Goal: Task Accomplishment & Management: Manage account settings

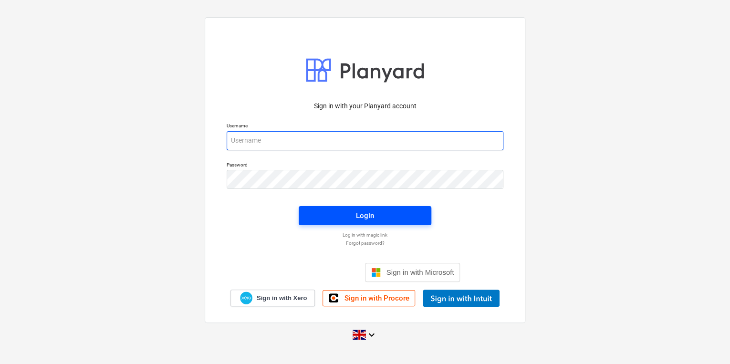
type input "[PERSON_NAME][EMAIL_ADDRESS][PERSON_NAME][DOMAIN_NAME]"
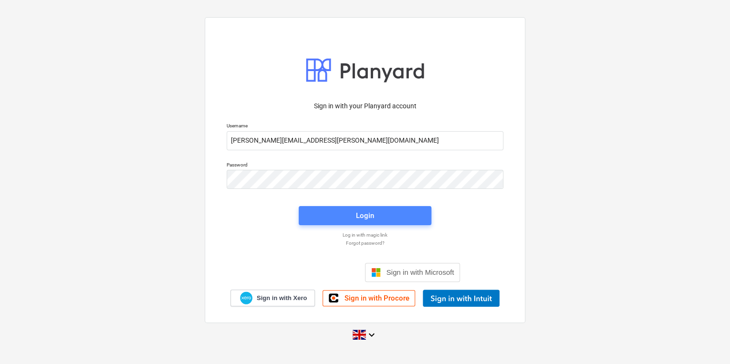
click at [374, 214] on div "Login" at bounding box center [365, 216] width 18 height 12
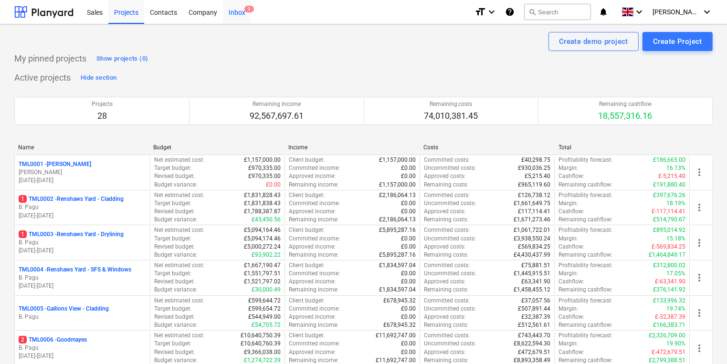
click at [239, 10] on div "Inbox 3" at bounding box center [237, 12] width 28 height 24
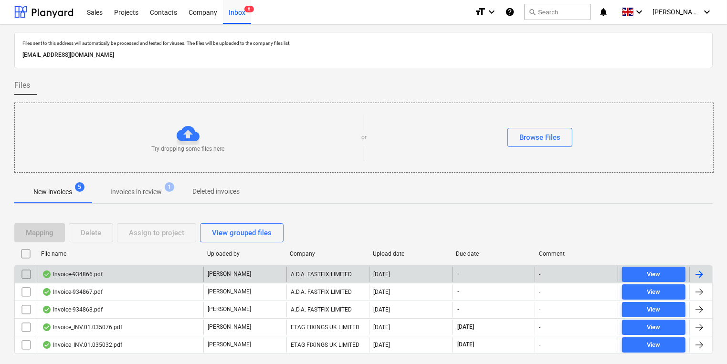
click at [125, 272] on div "Invoice-934866.pdf" at bounding box center [121, 274] width 166 height 15
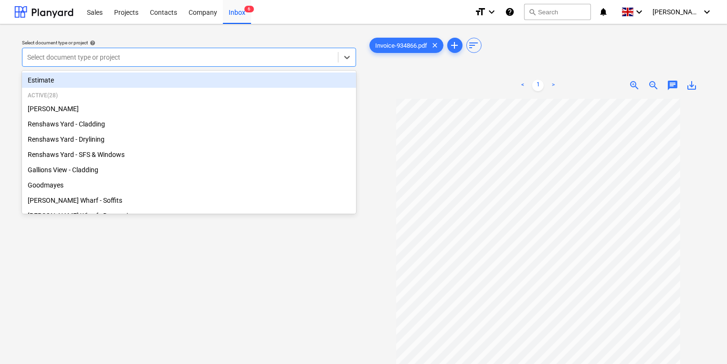
click at [162, 53] on div at bounding box center [180, 58] width 306 height 10
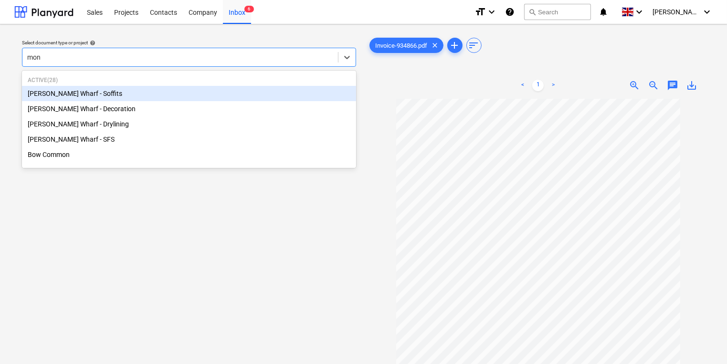
type input "mont"
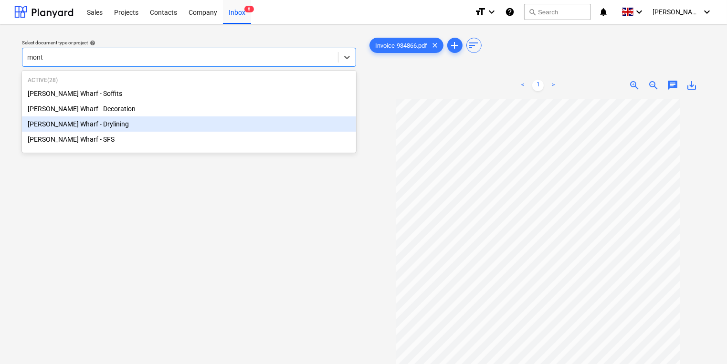
click at [161, 127] on div "[PERSON_NAME] Wharf - Drylining" at bounding box center [189, 123] width 334 height 15
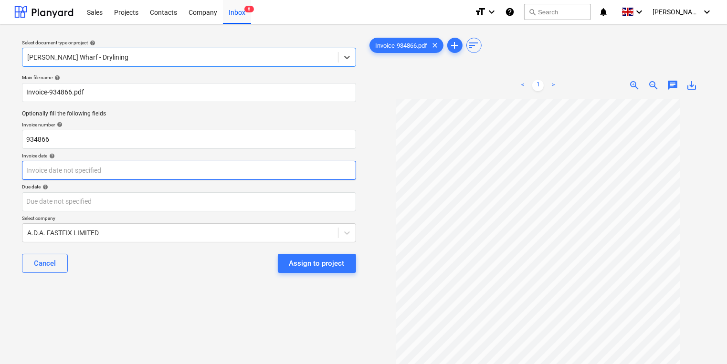
click at [143, 167] on body "Sales Projects Contacts Company Inbox 6 format_size keyboard_arrow_down help se…" at bounding box center [363, 182] width 727 height 364
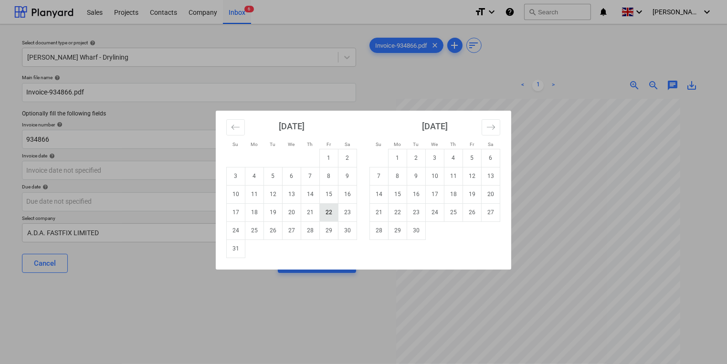
click at [327, 210] on td "22" at bounding box center [329, 212] width 19 height 18
type input "[DATE]"
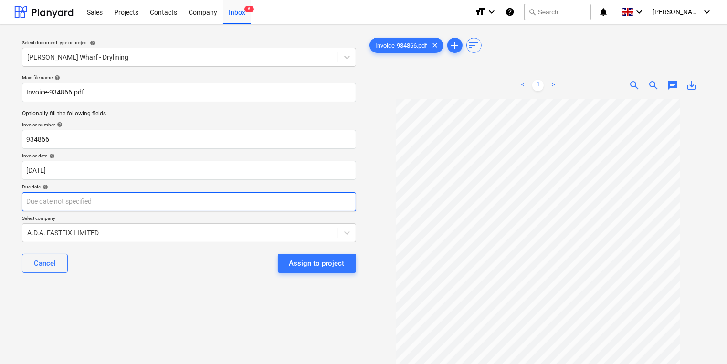
click at [307, 203] on body "Sales Projects Contacts Company Inbox 6 format_size keyboard_arrow_down help se…" at bounding box center [363, 182] width 727 height 364
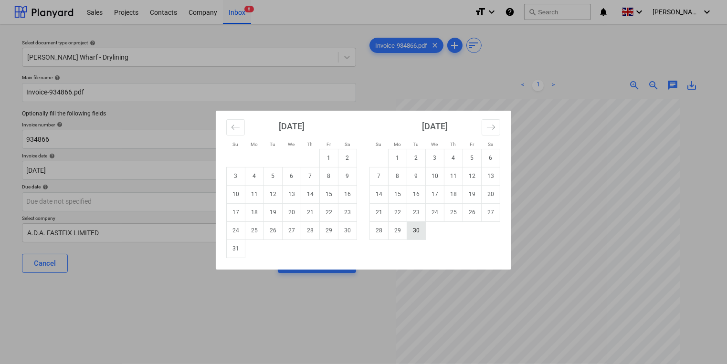
click at [416, 231] on td "30" at bounding box center [416, 230] width 19 height 18
type input "[DATE]"
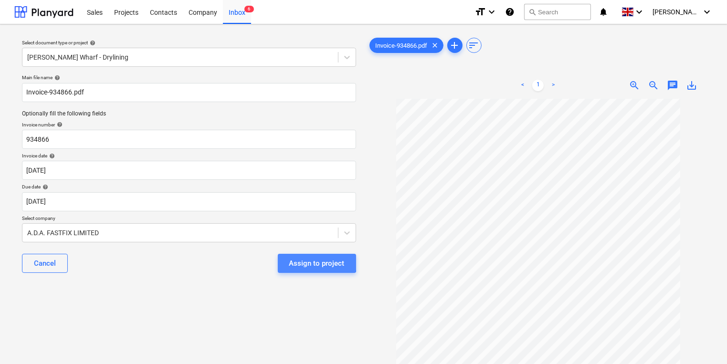
click at [315, 262] on div "Assign to project" at bounding box center [316, 263] width 55 height 12
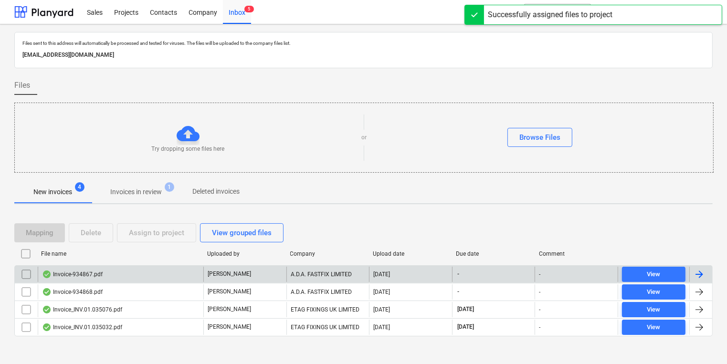
click at [180, 273] on div "Invoice-934867.pdf" at bounding box center [121, 274] width 166 height 15
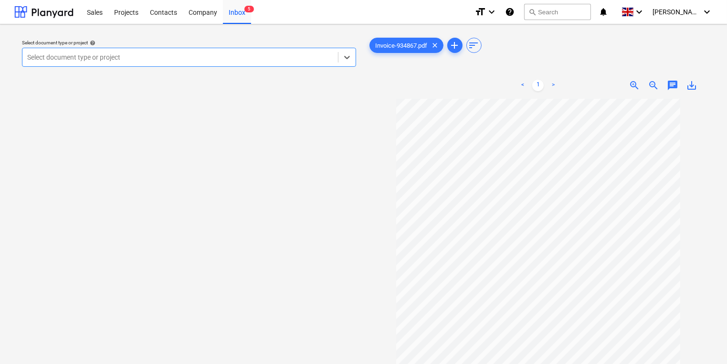
click at [239, 59] on div at bounding box center [180, 58] width 306 height 10
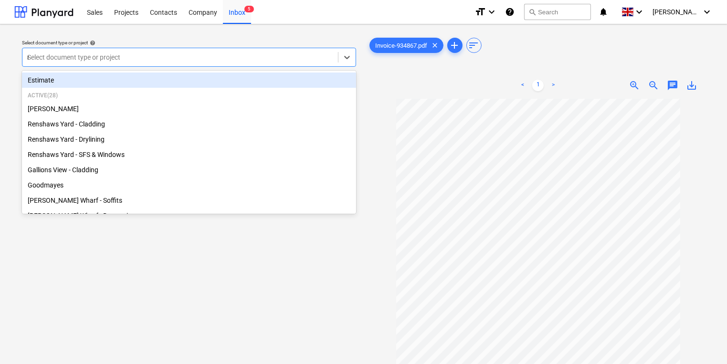
type input "re"
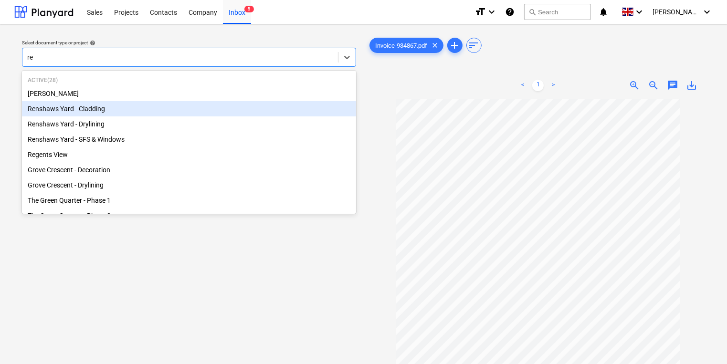
click at [204, 111] on div "Renshaws Yard - Cladding" at bounding box center [189, 108] width 334 height 15
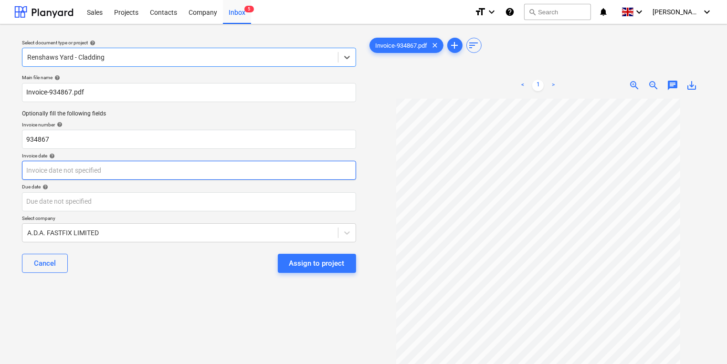
click at [229, 171] on body "Sales Projects Contacts Company Inbox 5 format_size keyboard_arrow_down help se…" at bounding box center [363, 182] width 727 height 364
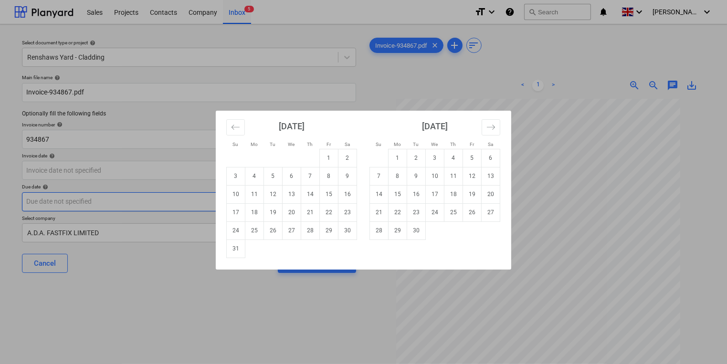
click at [325, 210] on td "22" at bounding box center [329, 212] width 19 height 18
type input "[DATE]"
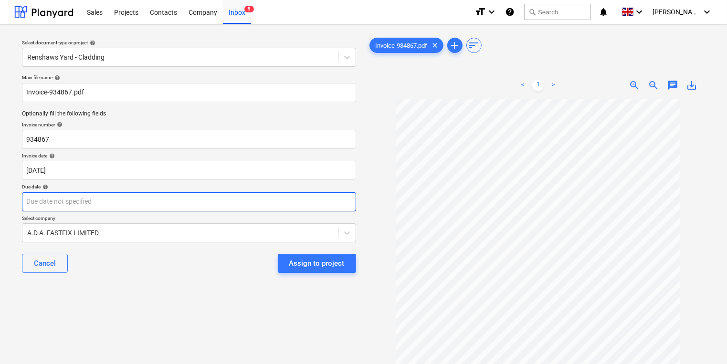
click at [292, 201] on body "Sales Projects Contacts Company Inbox 5 format_size keyboard_arrow_down help se…" at bounding box center [363, 182] width 727 height 364
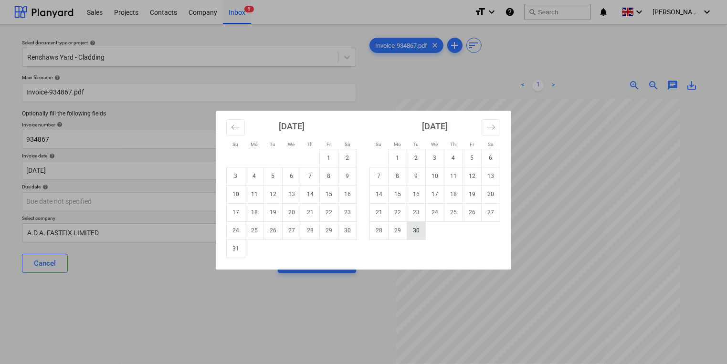
click at [416, 228] on td "30" at bounding box center [416, 230] width 19 height 18
type input "[DATE]"
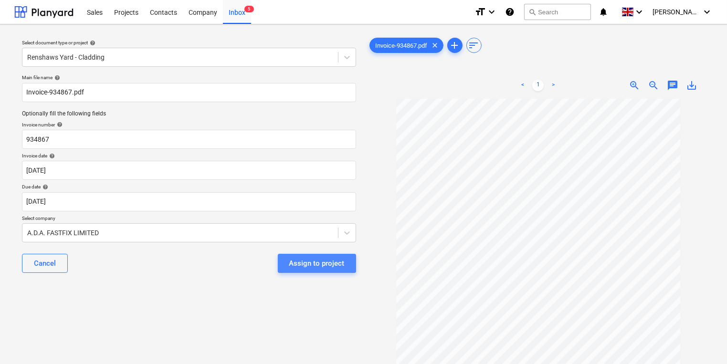
click at [307, 260] on div "Assign to project" at bounding box center [316, 263] width 55 height 12
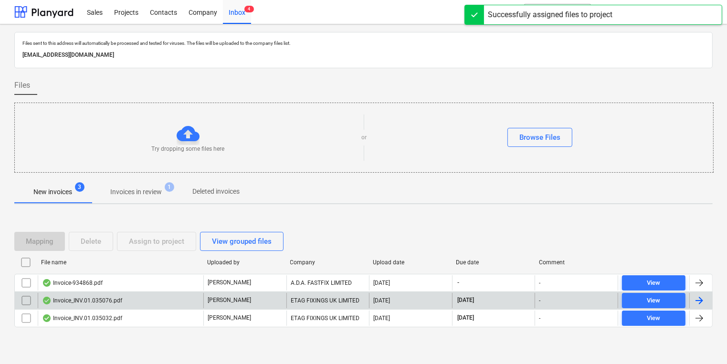
click at [192, 293] on div "Invoice_INV.01.035076.pdf" at bounding box center [121, 300] width 166 height 15
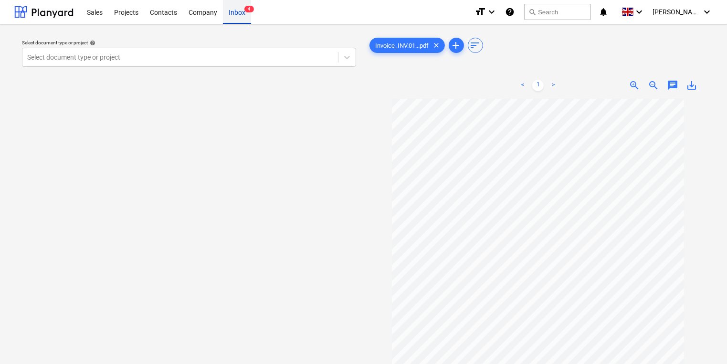
click at [229, 15] on div "Inbox 4" at bounding box center [237, 12] width 28 height 24
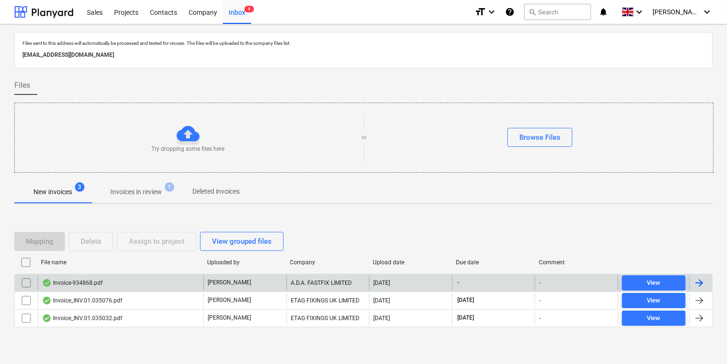
click at [94, 277] on div "Invoice-934868.pdf" at bounding box center [121, 282] width 166 height 15
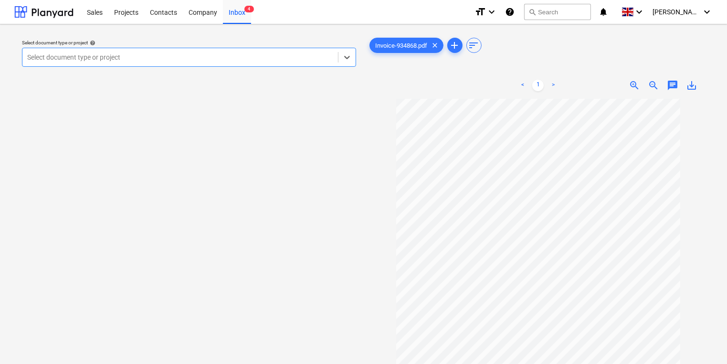
click at [119, 55] on div at bounding box center [180, 58] width 306 height 10
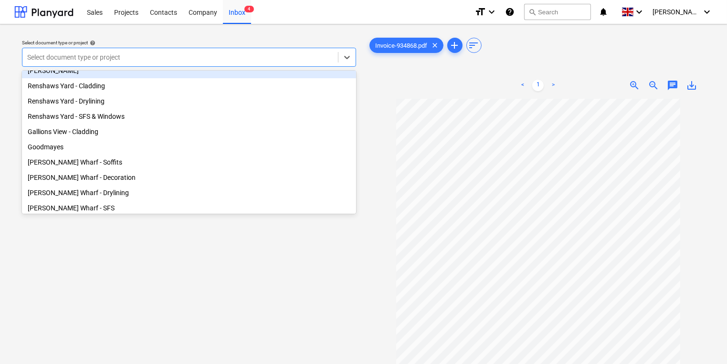
scroll to position [40, 0]
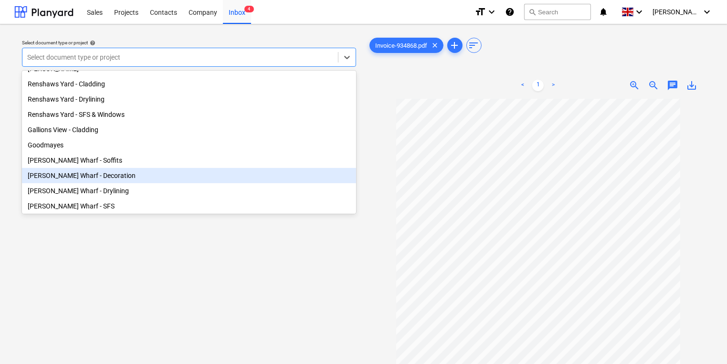
click at [85, 176] on div "[PERSON_NAME] Wharf - Decoration" at bounding box center [189, 175] width 334 height 15
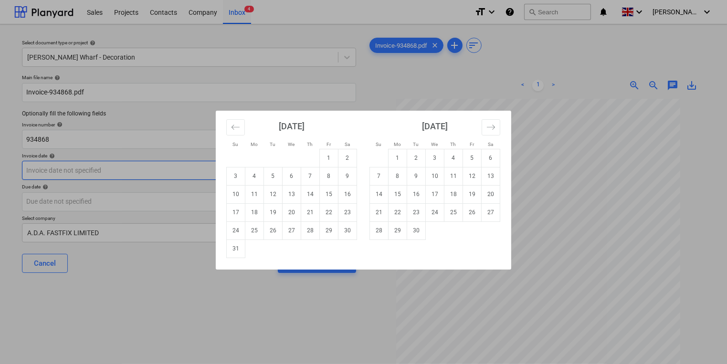
click at [84, 170] on body "Sales Projects Contacts Company Inbox 4 format_size keyboard_arrow_down help se…" at bounding box center [363, 182] width 727 height 364
click at [271, 231] on td "26" at bounding box center [273, 230] width 19 height 18
type input "[DATE]"
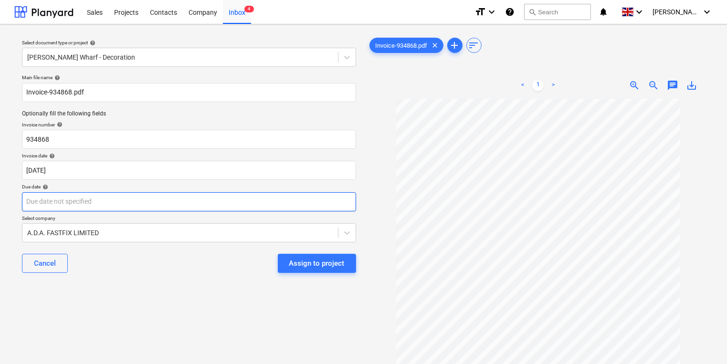
click at [271, 201] on body "Sales Projects Contacts Company Inbox 4 format_size keyboard_arrow_down help se…" at bounding box center [363, 182] width 727 height 364
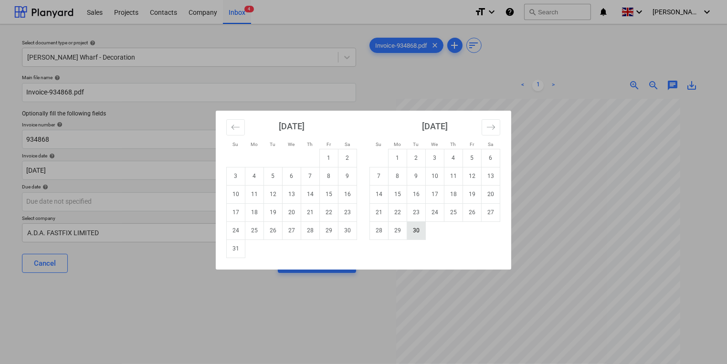
click at [415, 234] on td "30" at bounding box center [416, 230] width 19 height 18
type input "[DATE]"
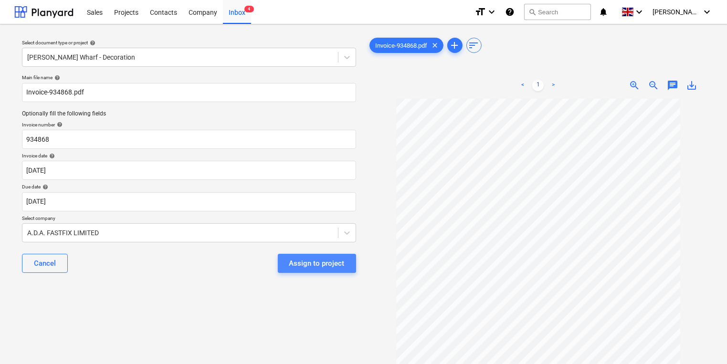
click at [322, 261] on div "Assign to project" at bounding box center [316, 263] width 55 height 12
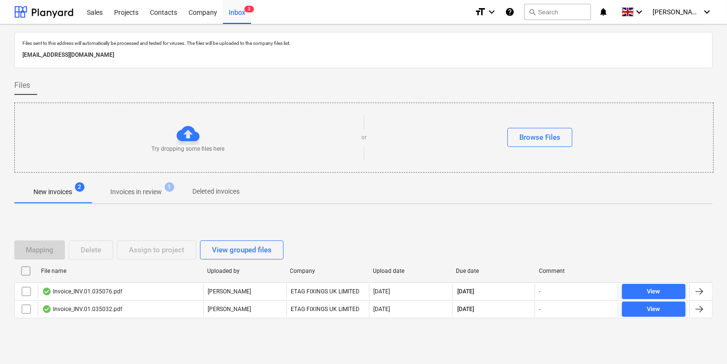
click at [128, 189] on p "Invoices in review" at bounding box center [136, 192] width 52 height 10
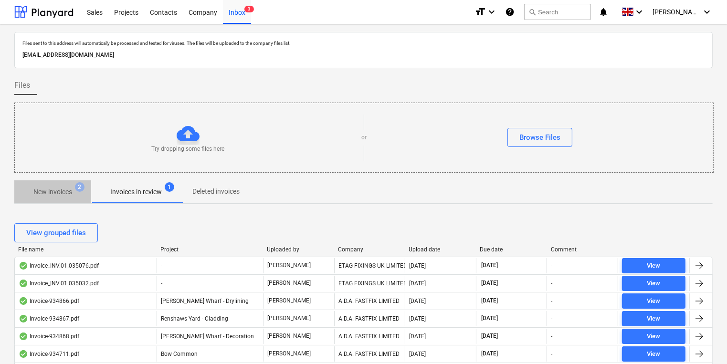
click at [50, 189] on p "New invoices" at bounding box center [52, 192] width 39 height 10
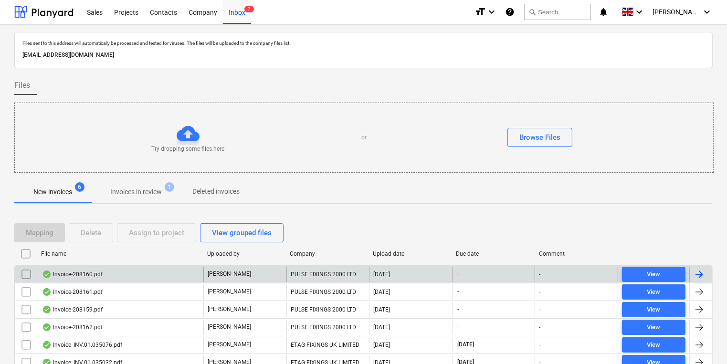
click at [123, 274] on div "Invoice-208160.pdf" at bounding box center [121, 274] width 166 height 15
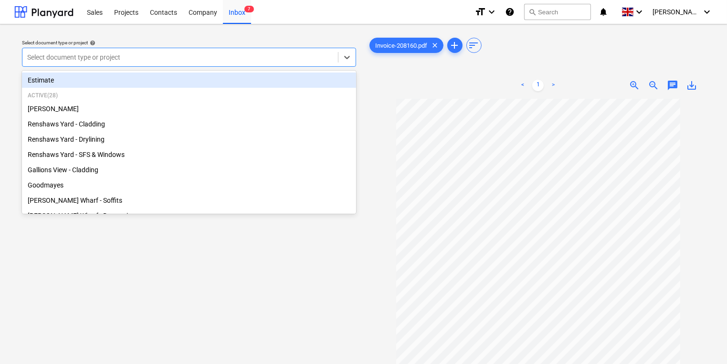
click at [158, 53] on div at bounding box center [180, 58] width 306 height 10
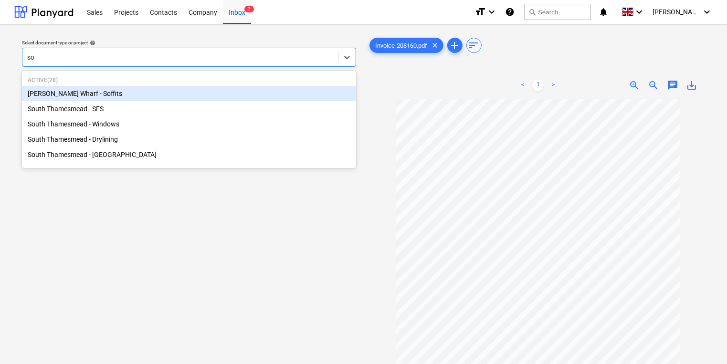
type input "sou"
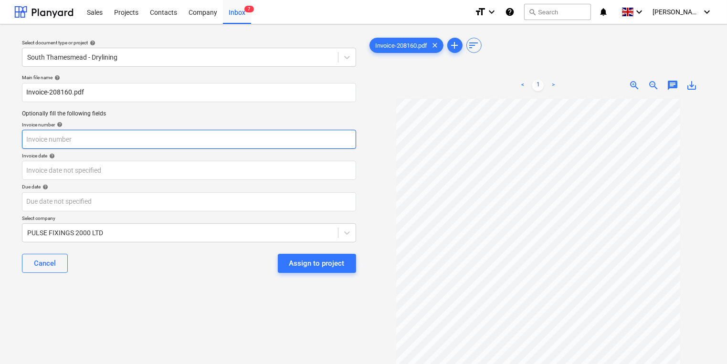
click at [216, 141] on input "text" at bounding box center [189, 139] width 334 height 19
type input "208160"
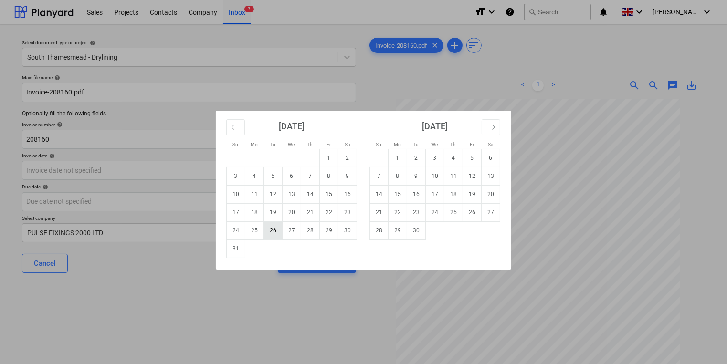
click at [275, 237] on td "26" at bounding box center [273, 230] width 19 height 18
type input "[DATE]"
click at [204, 202] on body "Sales Projects Contacts Company Inbox 7 format_size keyboard_arrow_down help se…" at bounding box center [363, 182] width 727 height 364
click at [421, 231] on td "30" at bounding box center [416, 230] width 19 height 18
type input "[DATE]"
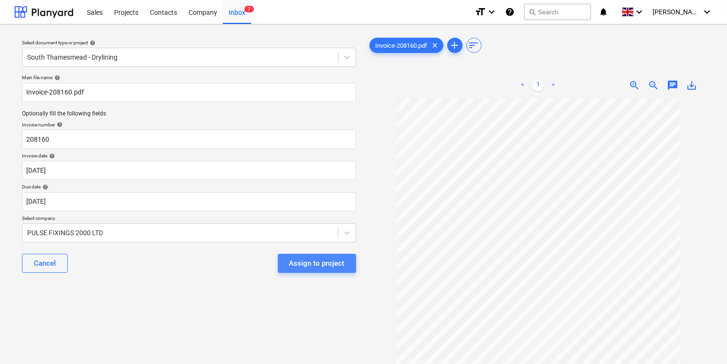
click at [330, 261] on div "Assign to project" at bounding box center [316, 263] width 55 height 12
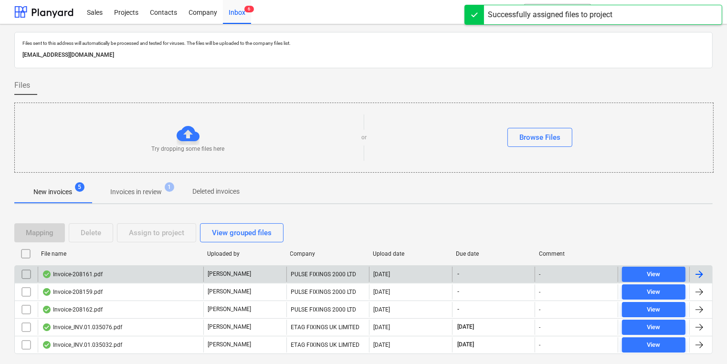
click at [118, 269] on div "Invoice-208161.pdf" at bounding box center [121, 274] width 166 height 15
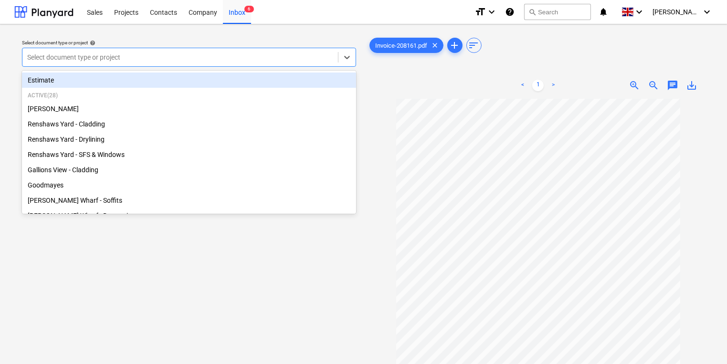
click at [121, 61] on div at bounding box center [180, 58] width 306 height 10
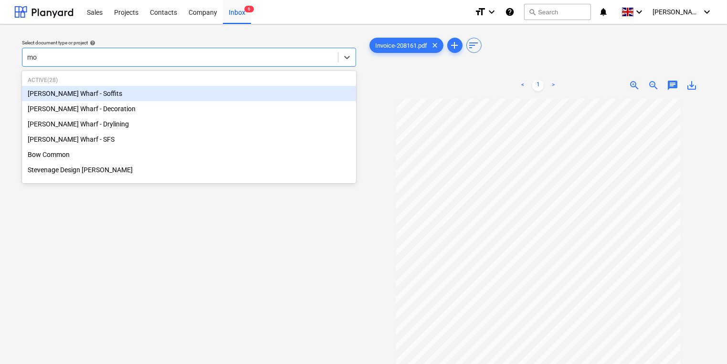
type input "mon"
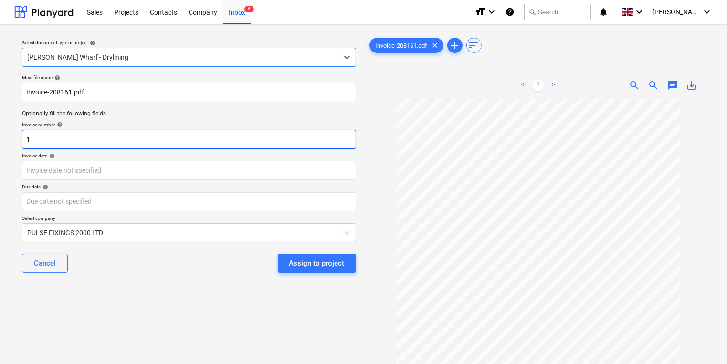
click at [191, 142] on input "1" at bounding box center [189, 139] width 334 height 19
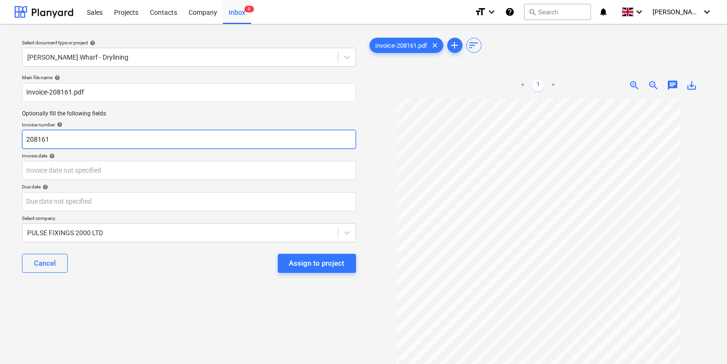
type input "208161"
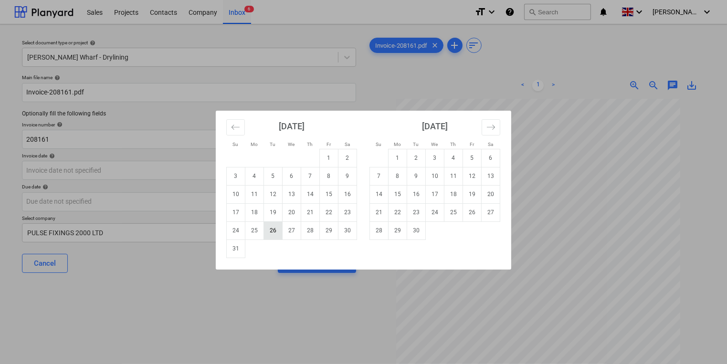
click at [279, 230] on td "26" at bounding box center [273, 230] width 19 height 18
type input "[DATE]"
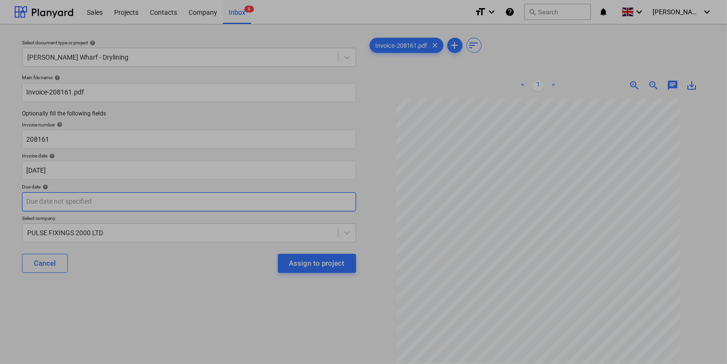
click at [275, 198] on body "Sales Projects Contacts Company Inbox 6 format_size keyboard_arrow_down help se…" at bounding box center [363, 182] width 727 height 364
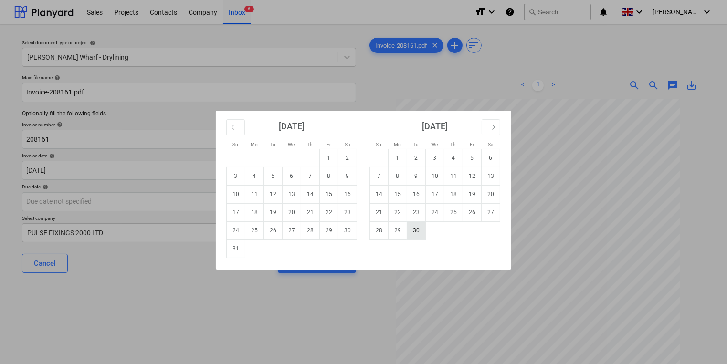
click at [420, 234] on td "30" at bounding box center [416, 230] width 19 height 18
type input "[DATE]"
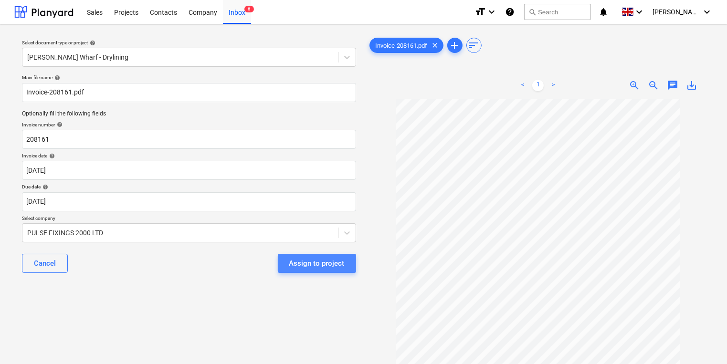
click at [326, 262] on div "Assign to project" at bounding box center [316, 263] width 55 height 12
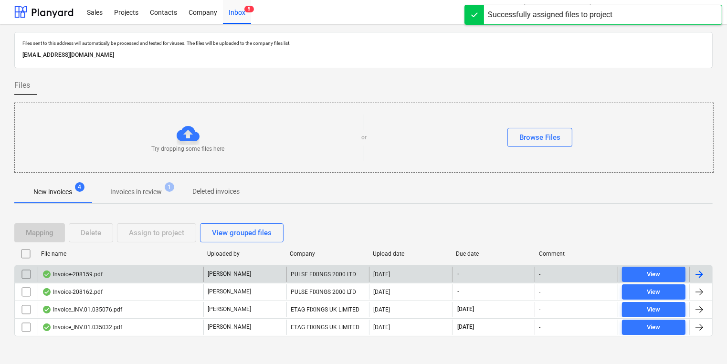
click at [78, 277] on div "Invoice-208159.pdf" at bounding box center [121, 274] width 166 height 15
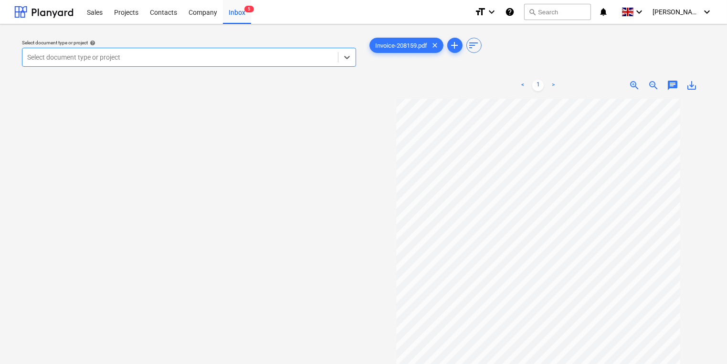
click at [187, 60] on div at bounding box center [180, 58] width 306 height 10
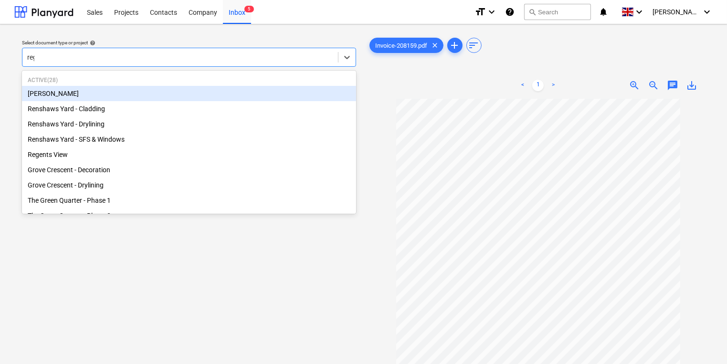
type input "rege"
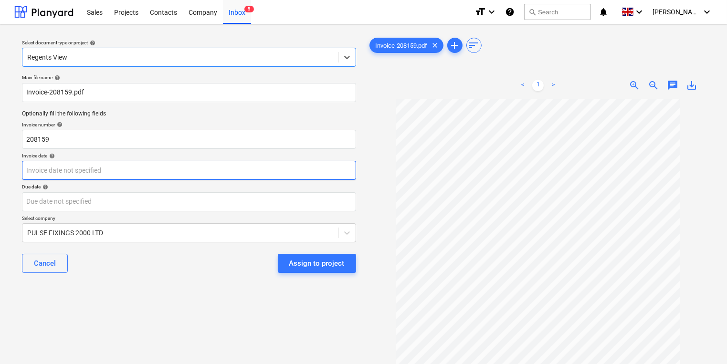
click at [256, 172] on body "Sales Projects Contacts Company Inbox 5 format_size keyboard_arrow_down help se…" at bounding box center [363, 182] width 727 height 364
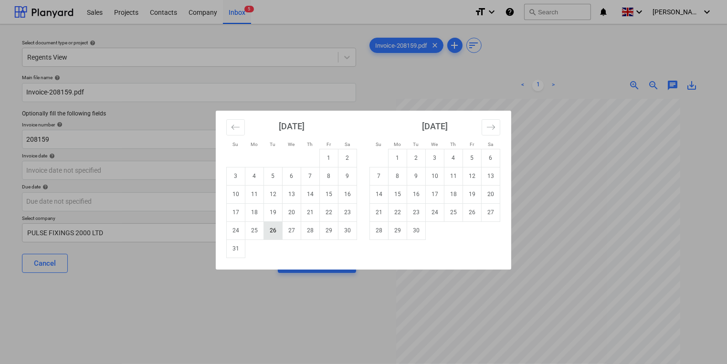
click at [273, 231] on td "26" at bounding box center [273, 230] width 19 height 18
type input "[DATE]"
click at [265, 206] on body "Sales Projects Contacts Company Inbox 5 format_size keyboard_arrow_down help se…" at bounding box center [363, 182] width 727 height 364
click at [421, 231] on td "30" at bounding box center [416, 230] width 19 height 18
type input "[DATE]"
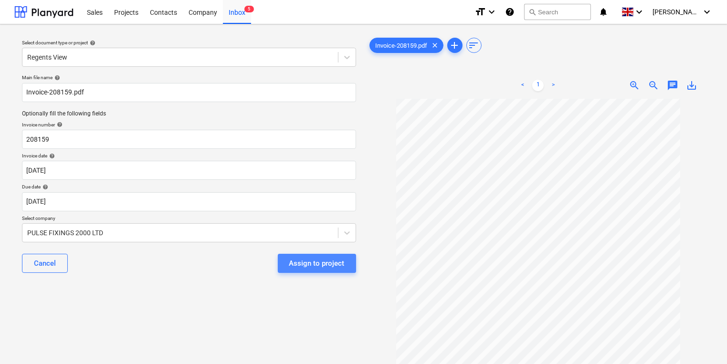
click at [333, 264] on div "Assign to project" at bounding box center [316, 263] width 55 height 12
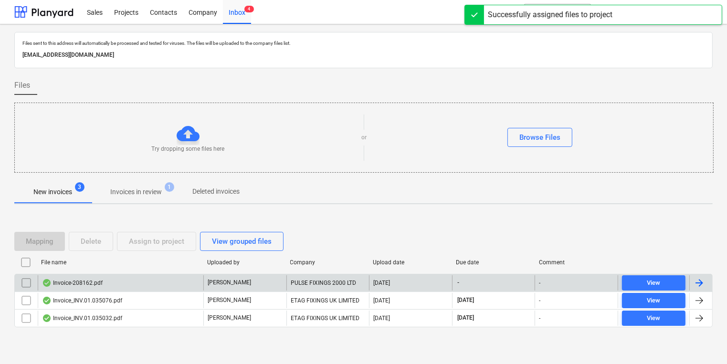
click at [139, 284] on div "Invoice-208162.pdf" at bounding box center [121, 282] width 166 height 15
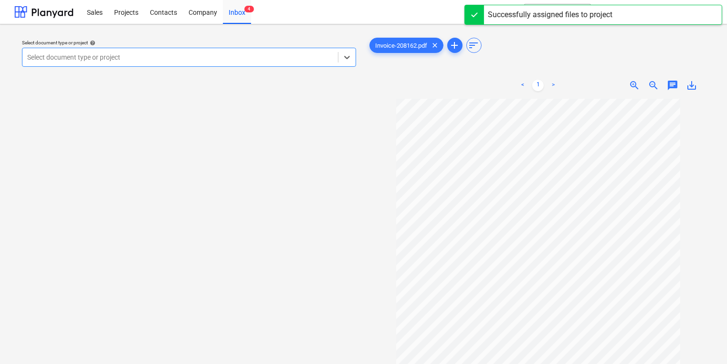
click at [166, 55] on div at bounding box center [180, 58] width 306 height 10
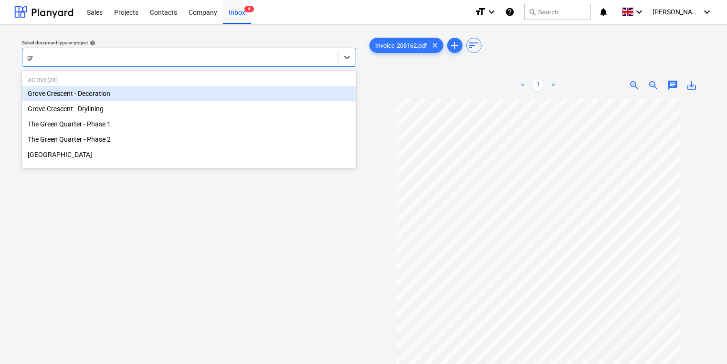
type input "gro"
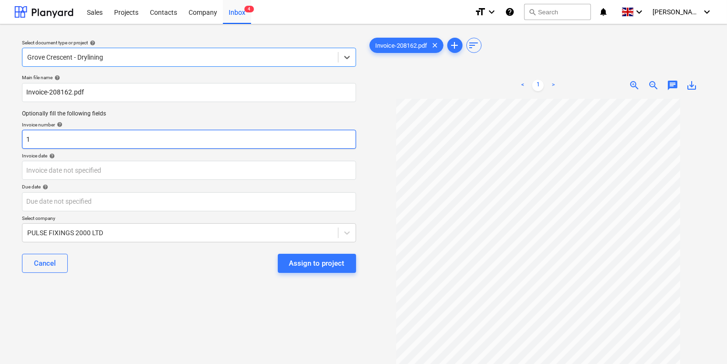
click at [210, 140] on input "1" at bounding box center [189, 139] width 334 height 19
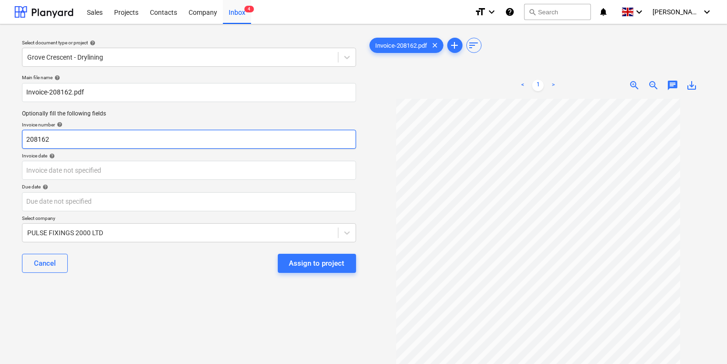
type input "208162"
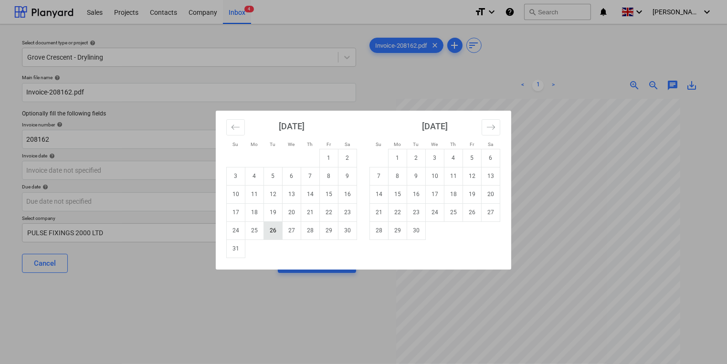
click at [273, 224] on td "26" at bounding box center [273, 230] width 19 height 18
type input "[DATE]"
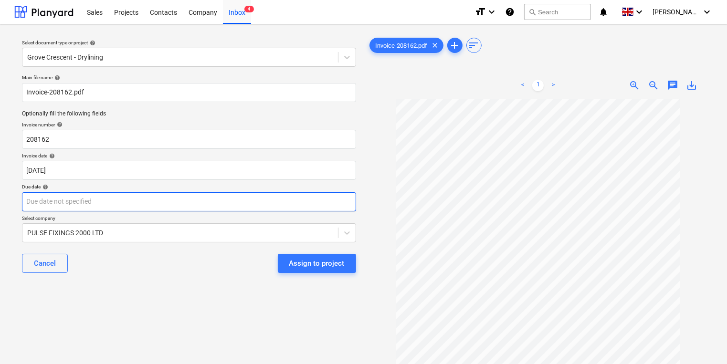
click at [256, 197] on body "Sales Projects Contacts Company Inbox 4 format_size keyboard_arrow_down help se…" at bounding box center [363, 182] width 727 height 364
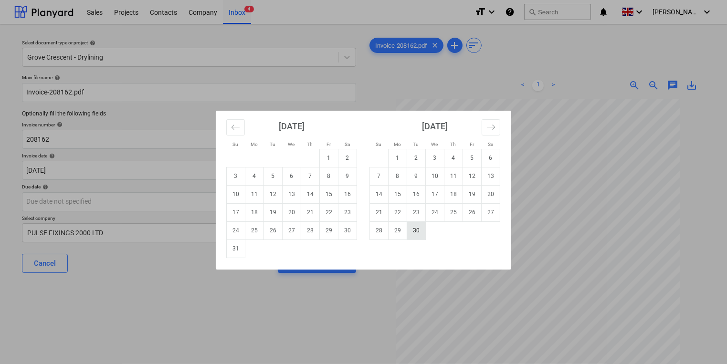
click at [421, 231] on td "30" at bounding box center [416, 230] width 19 height 18
type input "[DATE]"
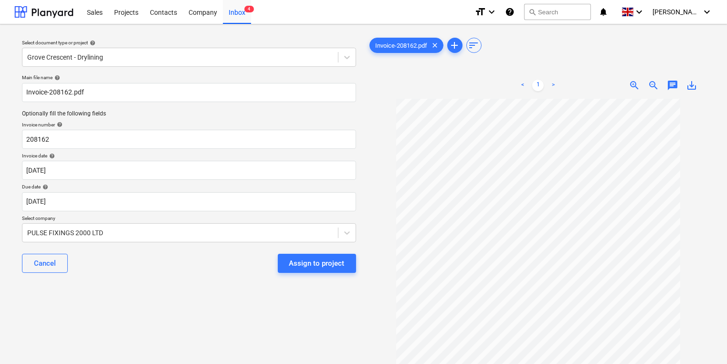
click at [309, 268] on div "Assign to project" at bounding box center [316, 263] width 55 height 12
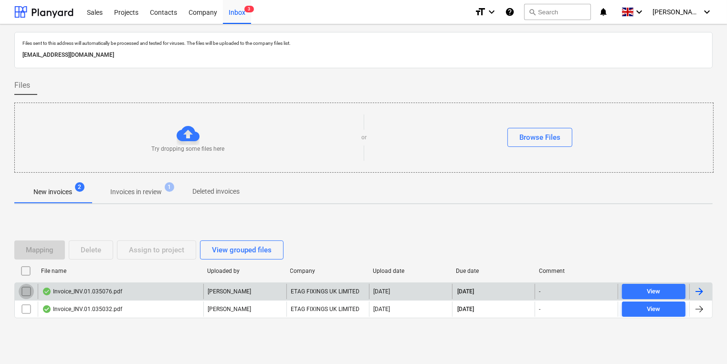
click at [23, 291] on input "checkbox" at bounding box center [26, 291] width 15 height 15
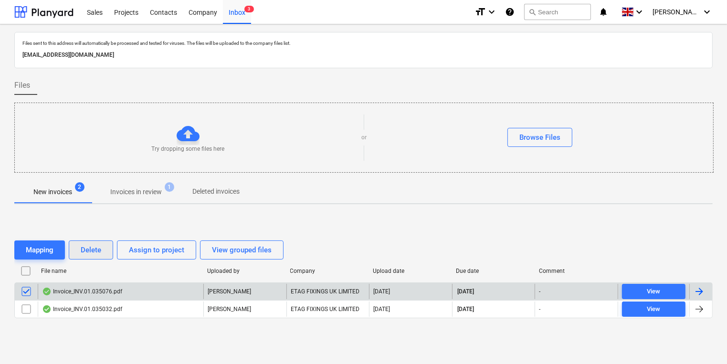
click at [88, 249] on div "Delete" at bounding box center [91, 250] width 21 height 12
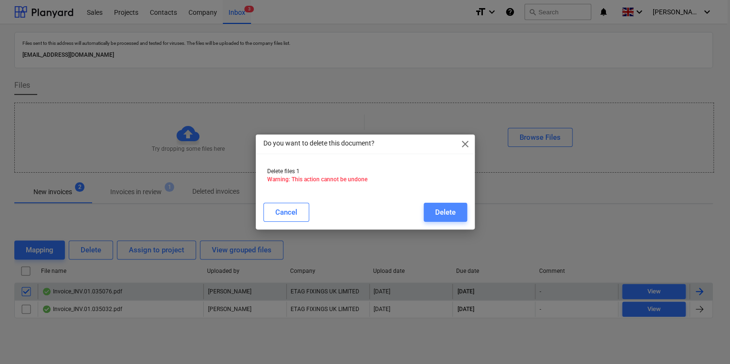
click at [445, 207] on div "Delete" at bounding box center [445, 212] width 21 height 12
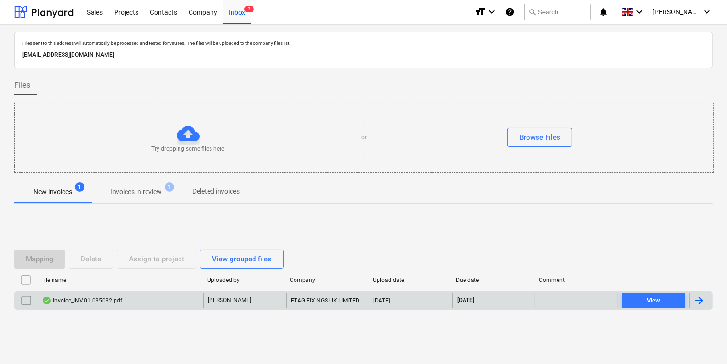
click at [123, 294] on div "Invoice_INV.01.035032.pdf" at bounding box center [121, 300] width 166 height 15
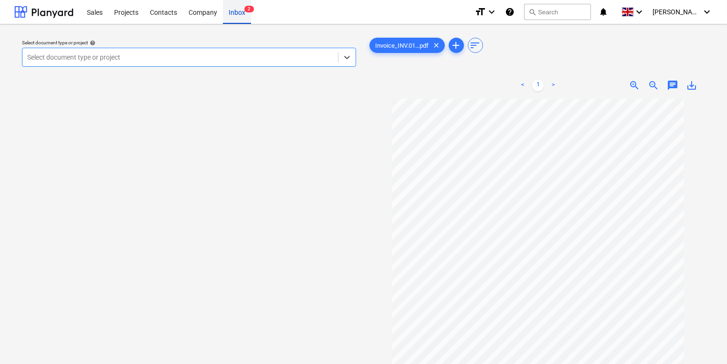
click at [246, 10] on span "2" at bounding box center [249, 9] width 10 height 7
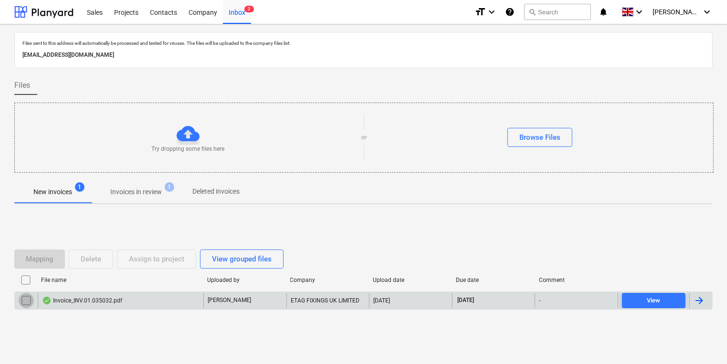
click at [26, 294] on input "checkbox" at bounding box center [26, 300] width 15 height 15
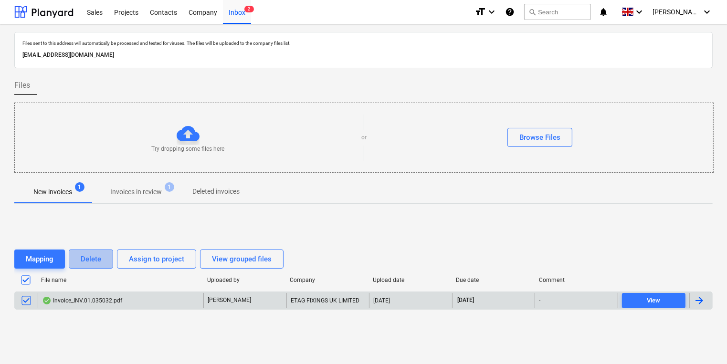
click at [101, 257] on div "Delete" at bounding box center [91, 259] width 21 height 12
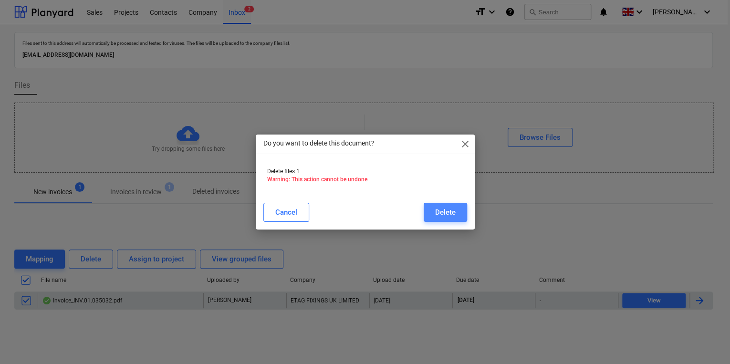
click at [451, 206] on button "Delete" at bounding box center [445, 212] width 43 height 19
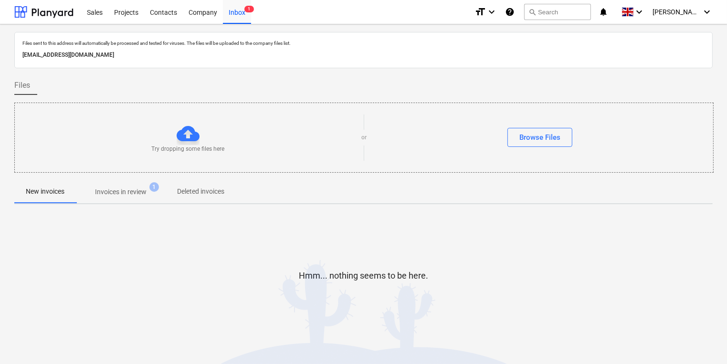
click at [104, 193] on p "Invoices in review" at bounding box center [121, 192] width 52 height 10
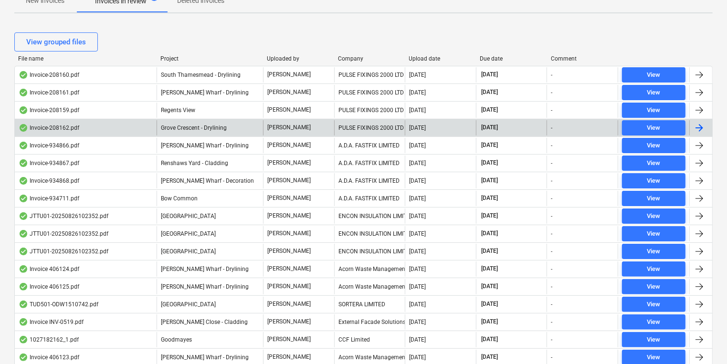
scroll to position [382, 0]
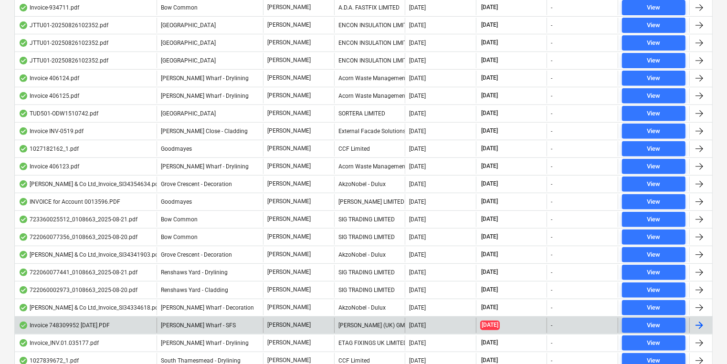
click at [374, 318] on div "[PERSON_NAME] (UK) GMBH" at bounding box center [369, 325] width 71 height 15
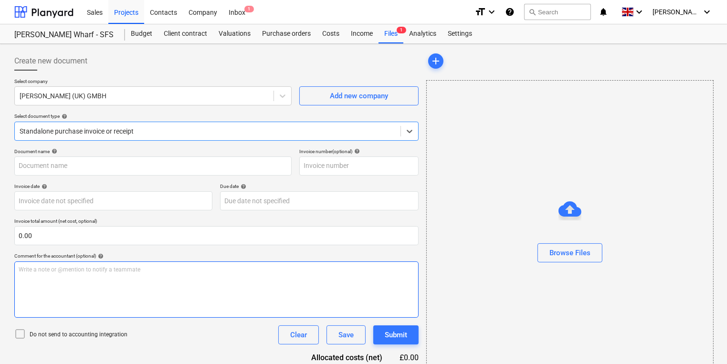
type input "748309952"
type input "[DATE]"
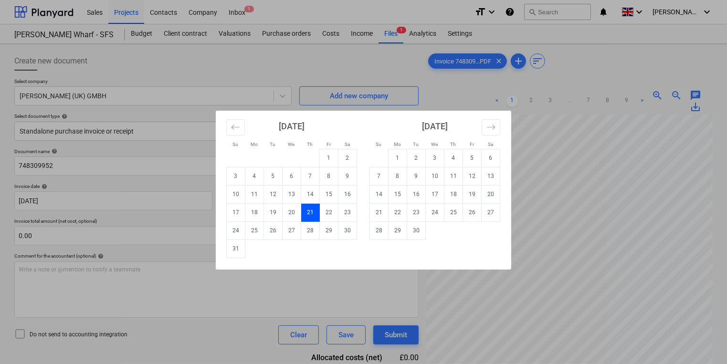
click at [294, 202] on body "Sales Projects Contacts Company Inbox 1 format_size keyboard_arrow_down help se…" at bounding box center [363, 182] width 727 height 364
click at [417, 227] on td "30" at bounding box center [416, 230] width 19 height 18
type input "[DATE]"
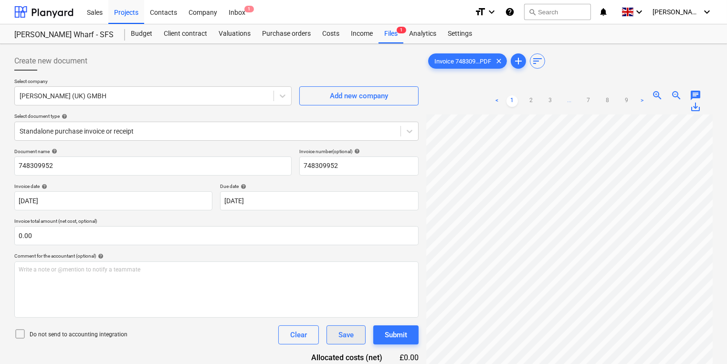
click at [349, 332] on div "Save" at bounding box center [345, 335] width 15 height 12
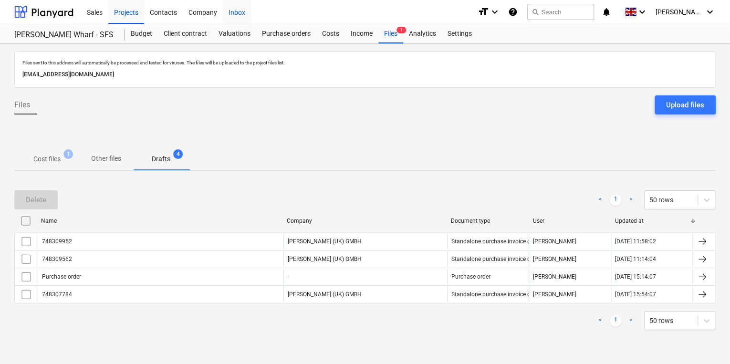
click at [235, 6] on div "Inbox" at bounding box center [237, 12] width 28 height 24
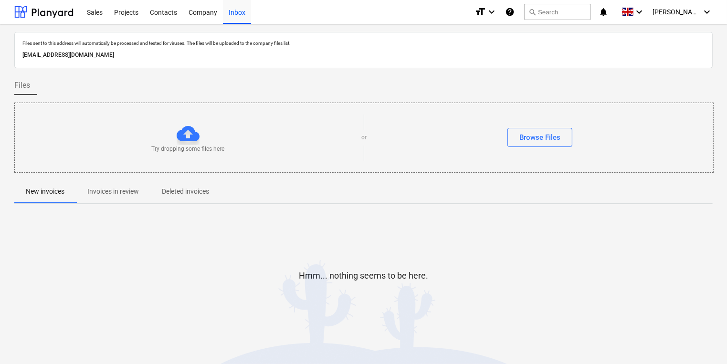
click at [90, 191] on p "Invoices in review" at bounding box center [113, 192] width 52 height 10
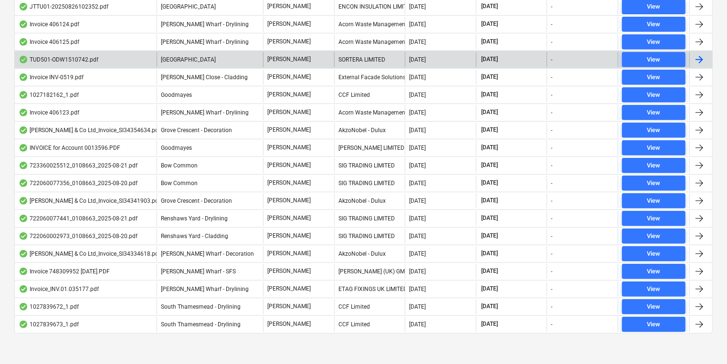
scroll to position [245, 0]
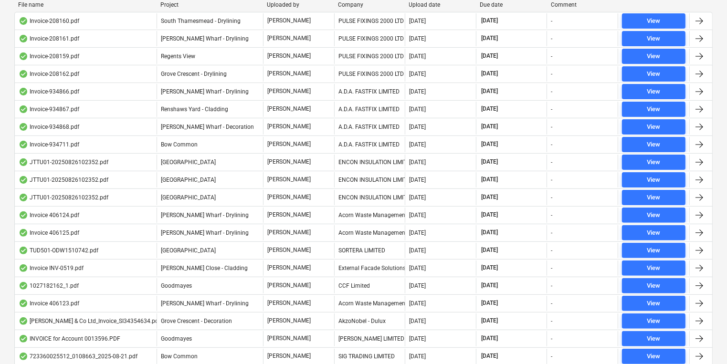
click at [356, 4] on div "Company" at bounding box center [369, 4] width 63 height 7
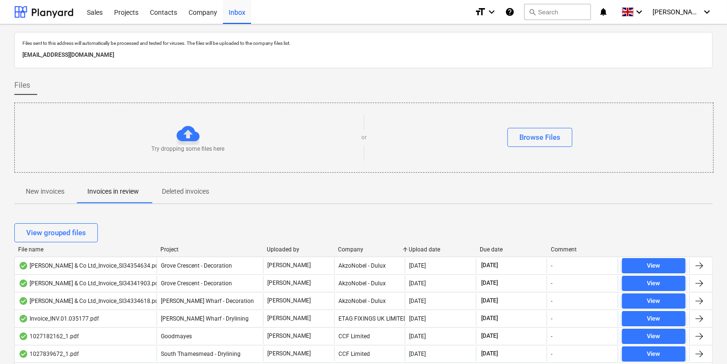
scroll to position [191, 0]
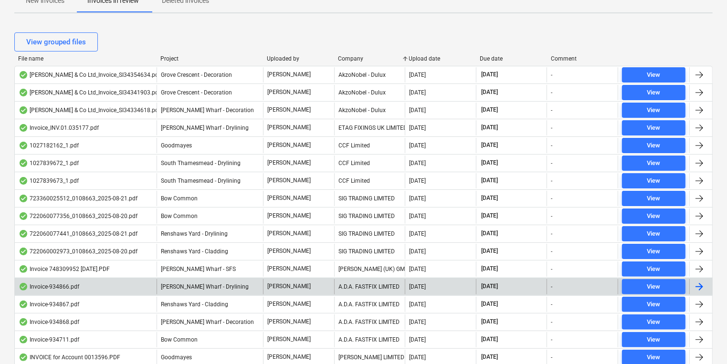
click at [456, 284] on div "[DATE]" at bounding box center [440, 286] width 71 height 15
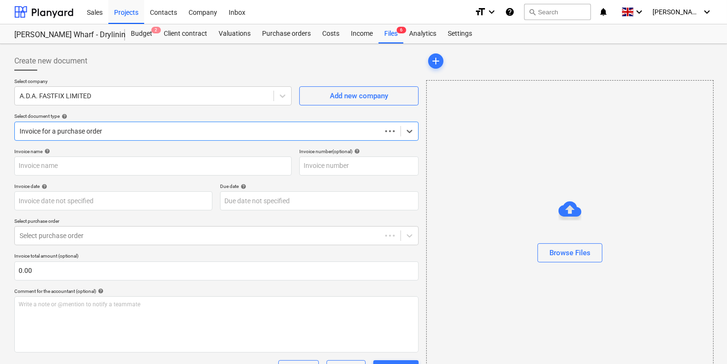
type input "934866"
type input "[DATE]"
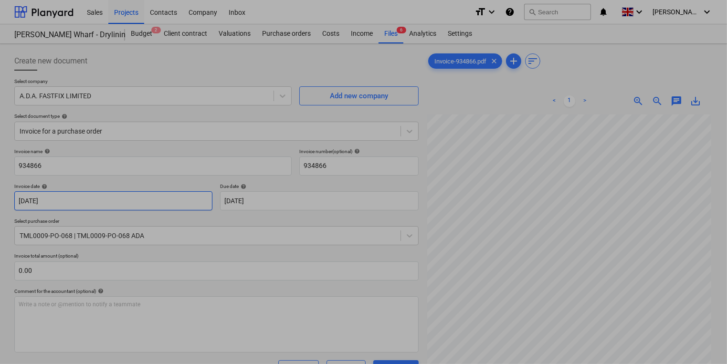
click at [133, 202] on body "Sales Projects Contacts Company Inbox format_size keyboard_arrow_down help sear…" at bounding box center [363, 182] width 727 height 364
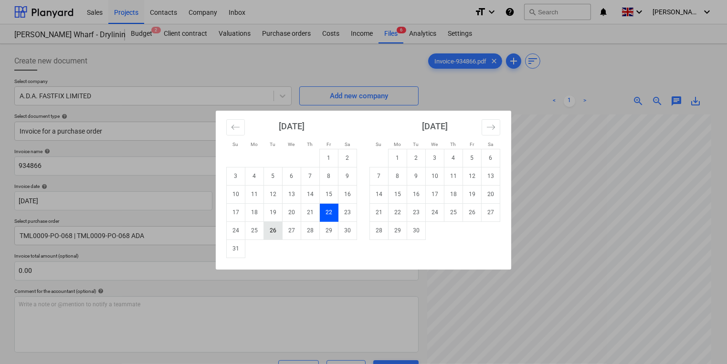
click at [275, 227] on td "26" at bounding box center [273, 230] width 19 height 18
type input "[DATE]"
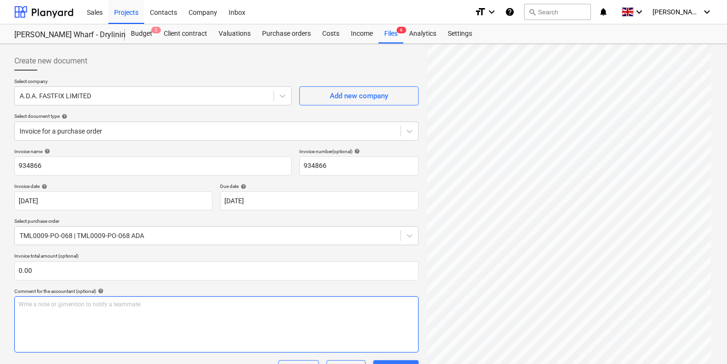
scroll to position [191, 0]
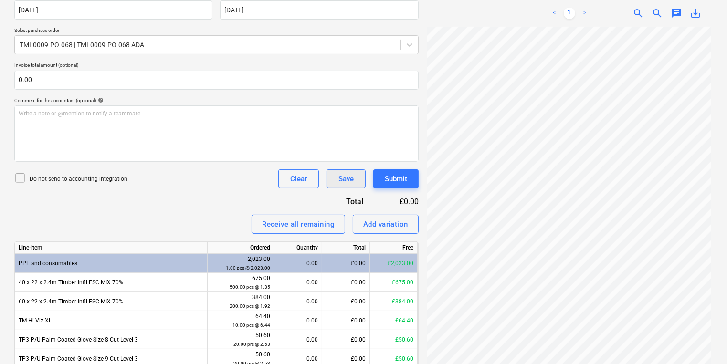
click at [332, 178] on button "Save" at bounding box center [345, 178] width 39 height 19
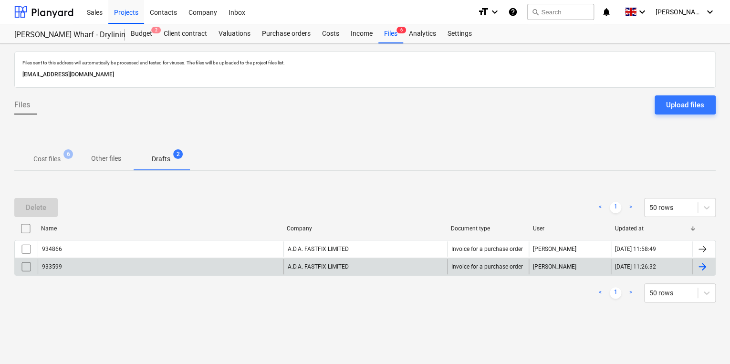
click at [260, 263] on div "933599" at bounding box center [161, 266] width 246 height 15
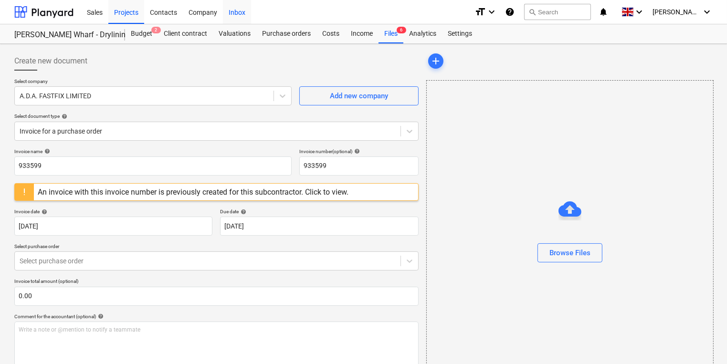
click at [229, 10] on div "Inbox" at bounding box center [237, 12] width 28 height 24
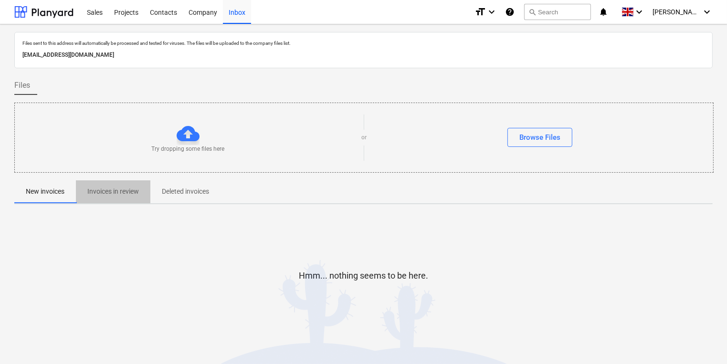
click at [107, 192] on p "Invoices in review" at bounding box center [113, 192] width 52 height 10
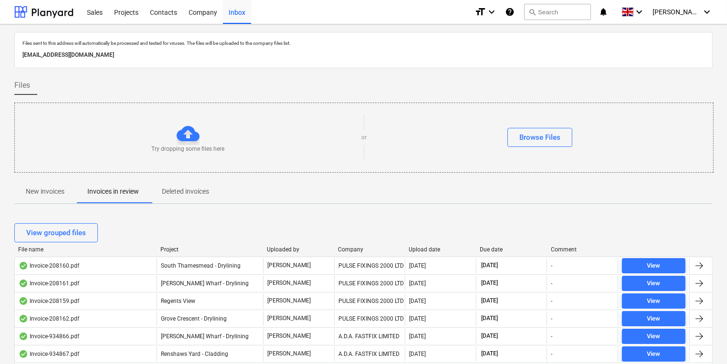
scroll to position [191, 0]
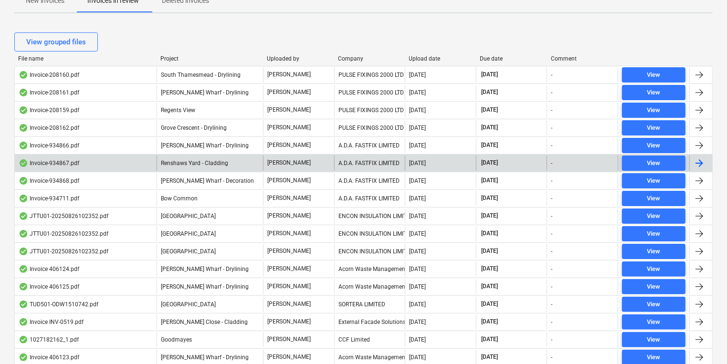
click at [368, 157] on div "A.D.A. FASTFIX LIMITED" at bounding box center [369, 163] width 71 height 15
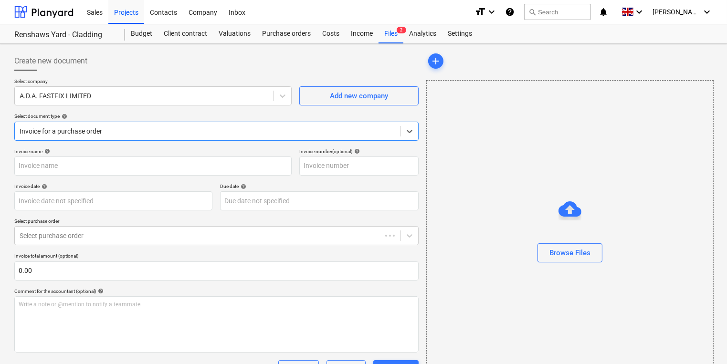
type input "934867"
type input "[DATE]"
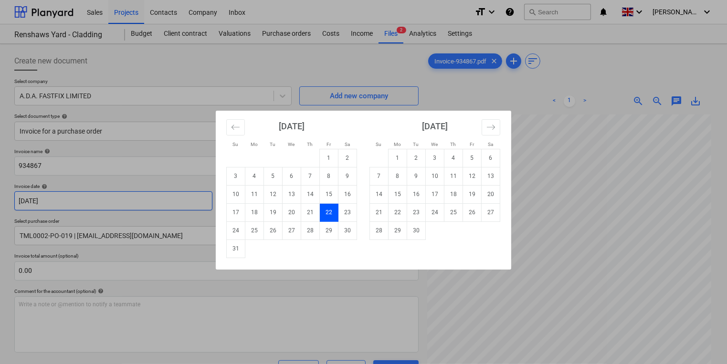
click at [78, 200] on body "Sales Projects Contacts Company Inbox format_size keyboard_arrow_down help sear…" at bounding box center [363, 182] width 727 height 364
click at [276, 229] on td "26" at bounding box center [273, 230] width 19 height 18
type input "[DATE]"
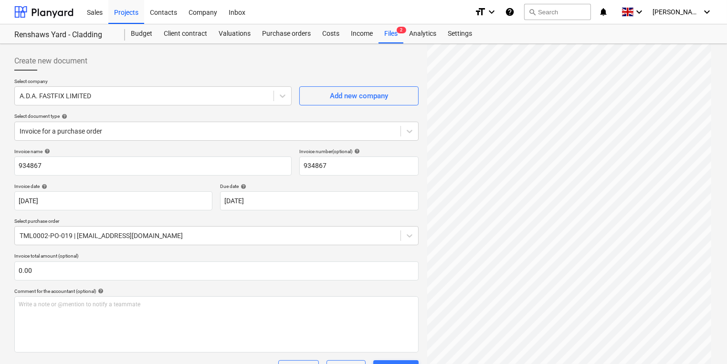
scroll to position [191, 0]
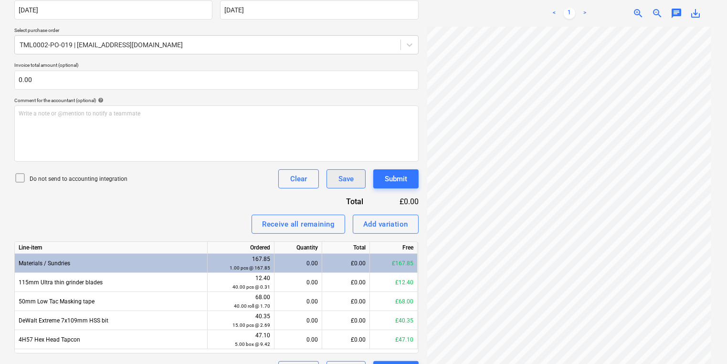
click at [338, 181] on div "Save" at bounding box center [345, 179] width 15 height 12
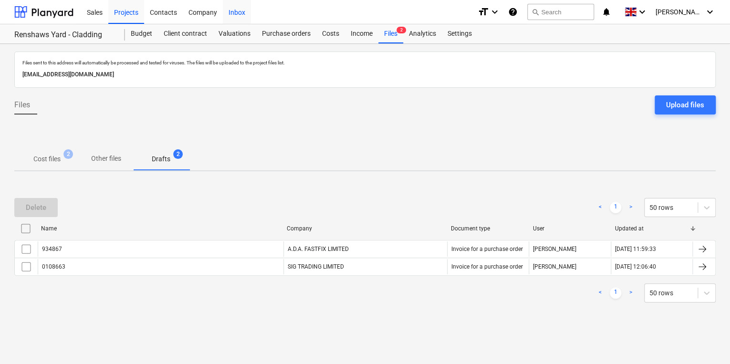
click at [238, 10] on div "Inbox" at bounding box center [237, 12] width 28 height 24
